Goal: Find specific page/section: Find specific page/section

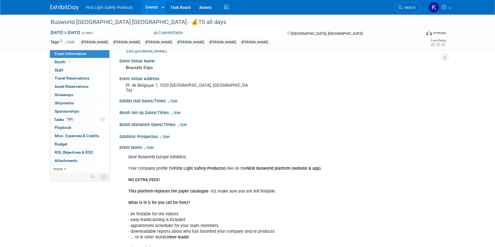
scroll to position [26, 0]
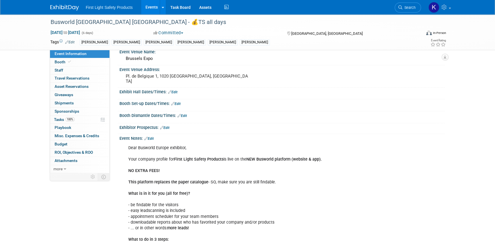
click at [59, 3] on link at bounding box center [67, 5] width 35 height 5
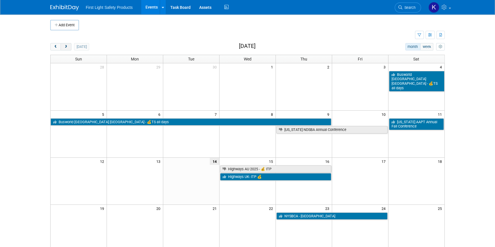
click at [67, 48] on span "next" at bounding box center [66, 47] width 4 height 4
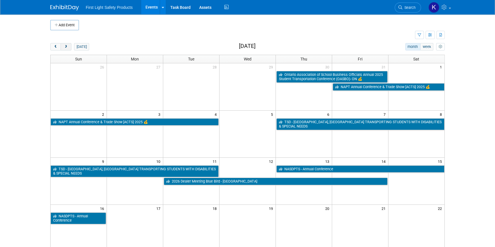
click at [67, 44] on button "next" at bounding box center [66, 46] width 11 height 7
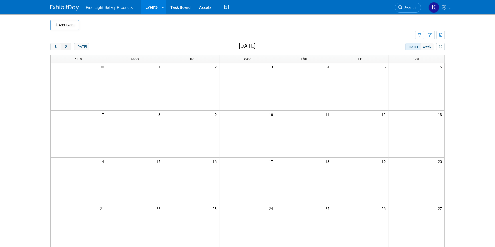
click at [65, 47] on span "next" at bounding box center [66, 47] width 4 height 4
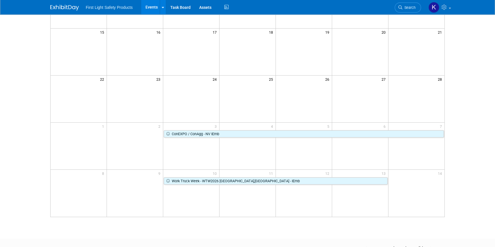
scroll to position [130, 0]
